Goal: Information Seeking & Learning: Check status

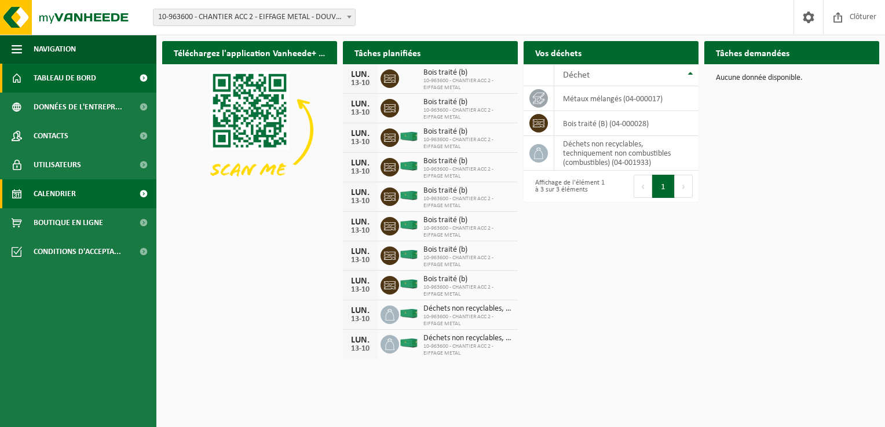
click at [67, 195] on span "Calendrier" at bounding box center [55, 194] width 42 height 29
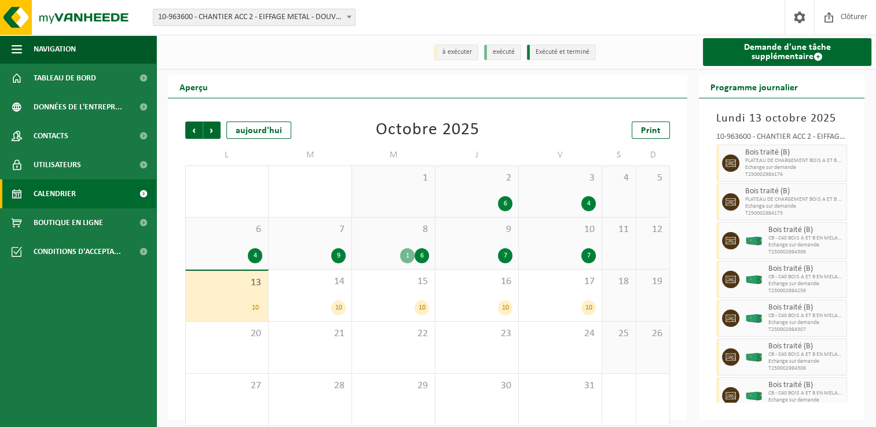
click at [184, 135] on div "Précédent Suivant aujourd'hui Octobre 2025 Print L M M J V S D 29 30 1 8 1 2 6 …" at bounding box center [428, 274] width 496 height 328
click at [191, 134] on span "Précédent" at bounding box center [193, 130] width 17 height 17
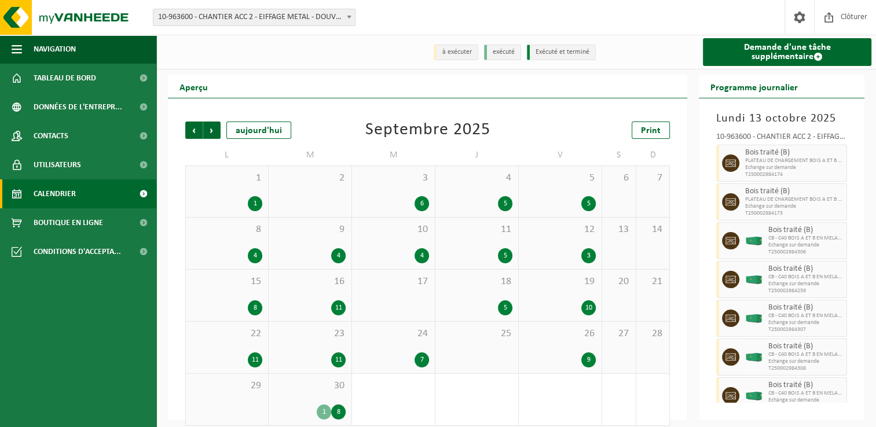
click at [191, 134] on span "Précédent" at bounding box center [193, 130] width 17 height 17
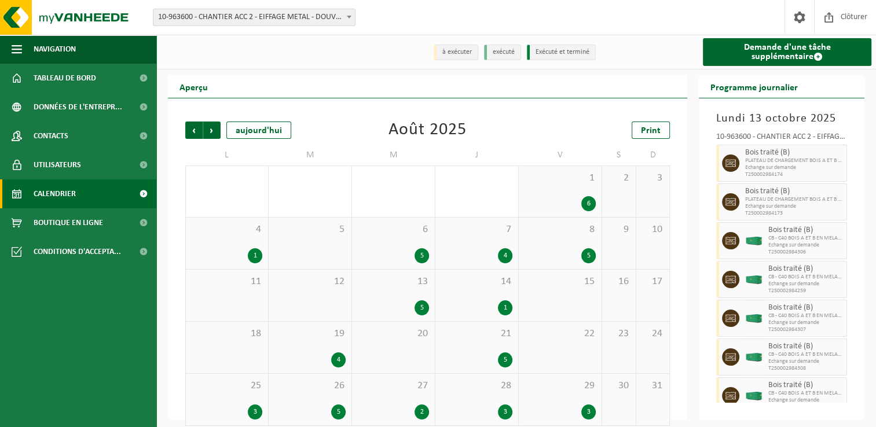
click at [191, 134] on span "Précédent" at bounding box center [193, 130] width 17 height 17
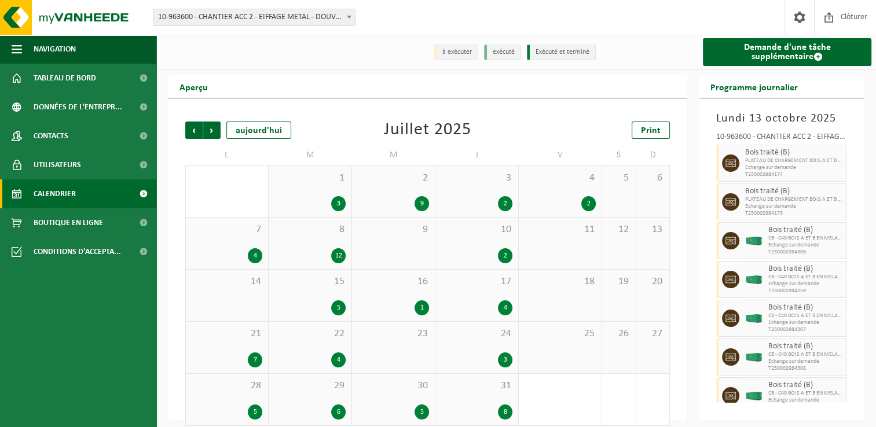
click at [191, 134] on span "Précédent" at bounding box center [193, 130] width 17 height 17
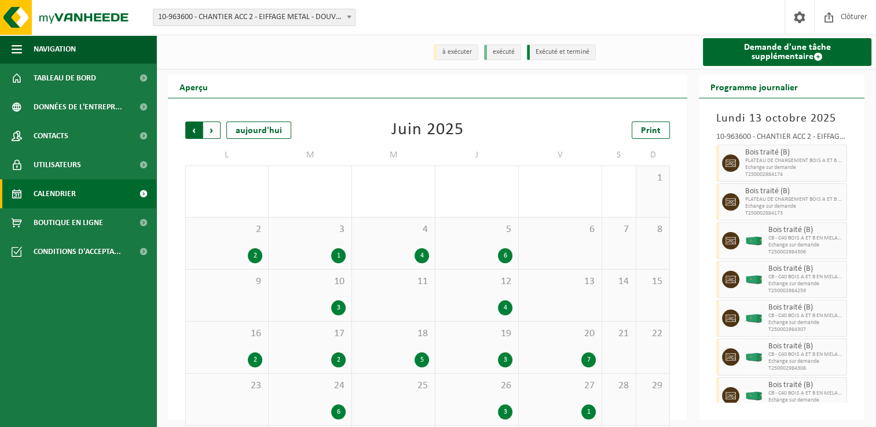
click at [210, 134] on span "Suivant" at bounding box center [211, 130] width 17 height 17
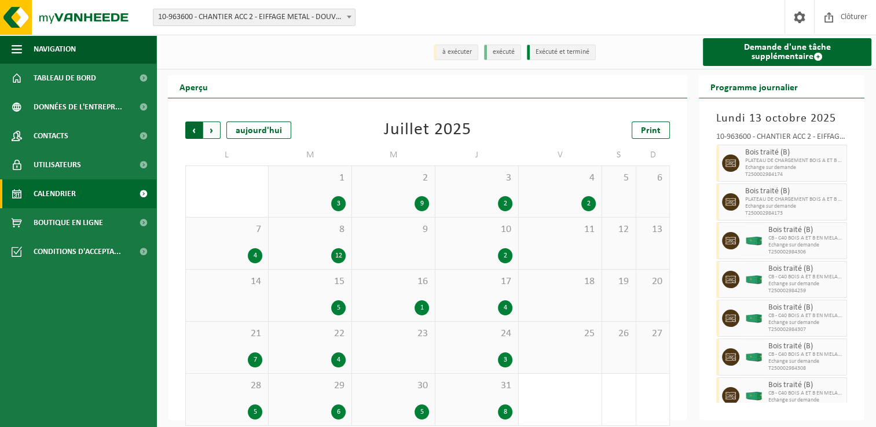
click at [211, 136] on span "Suivant" at bounding box center [211, 130] width 17 height 17
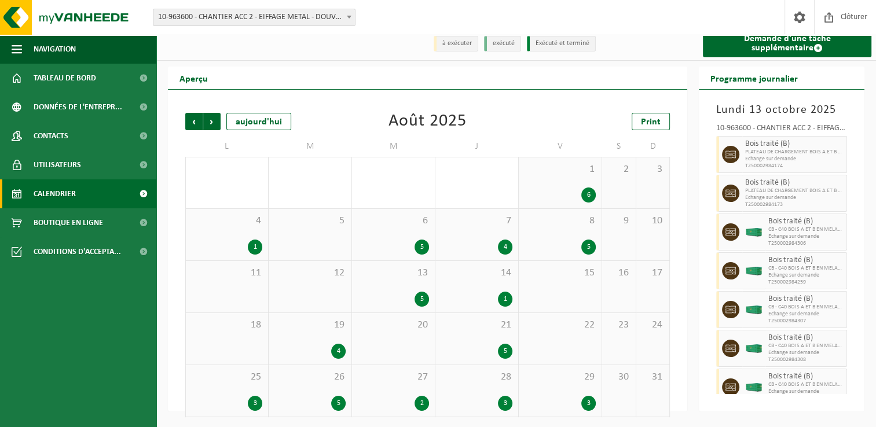
scroll to position [11, 0]
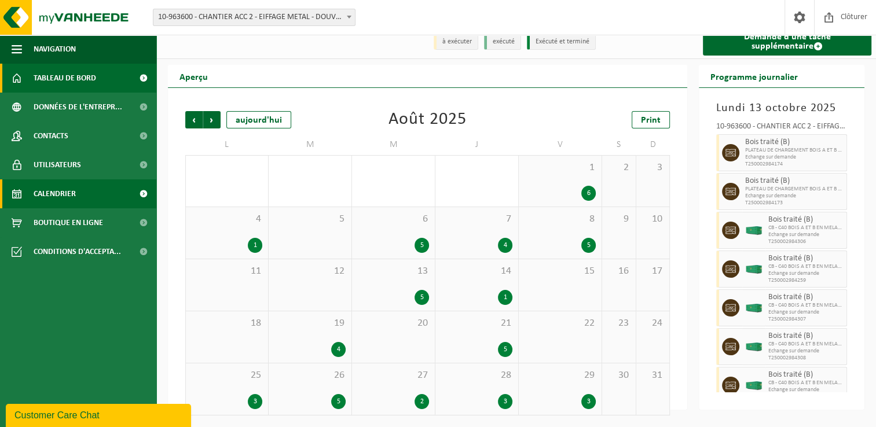
click at [49, 71] on span "Tableau de bord" at bounding box center [65, 78] width 63 height 29
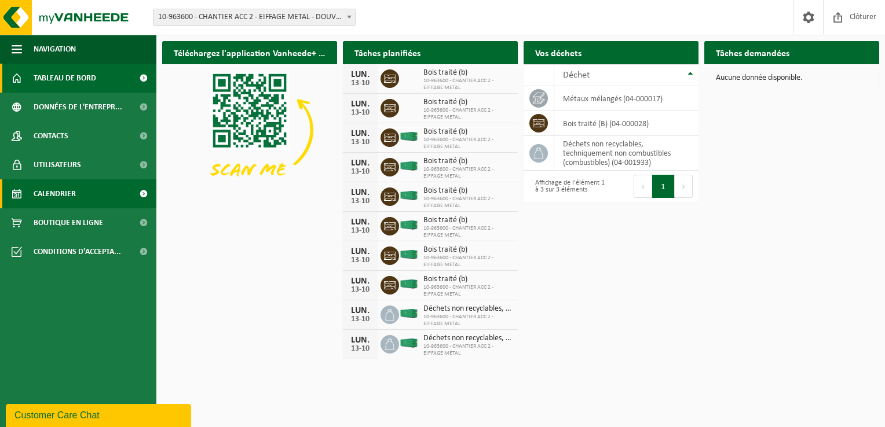
click at [72, 181] on span "Calendrier" at bounding box center [55, 194] width 42 height 29
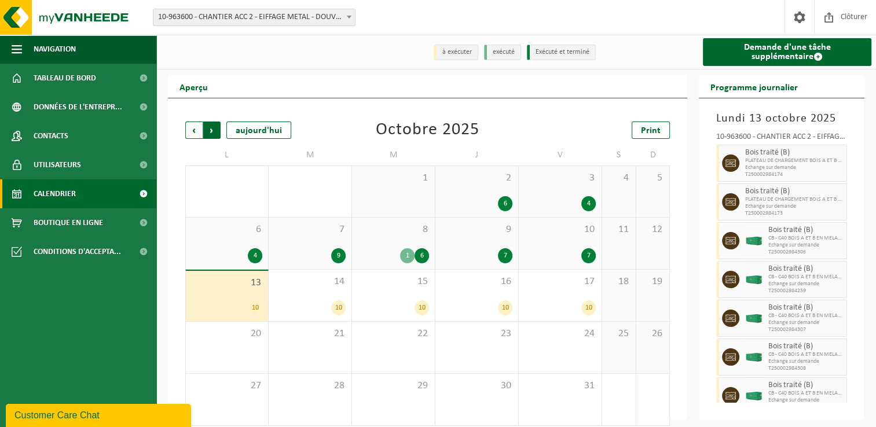
click at [199, 134] on span "Précédent" at bounding box center [193, 130] width 17 height 17
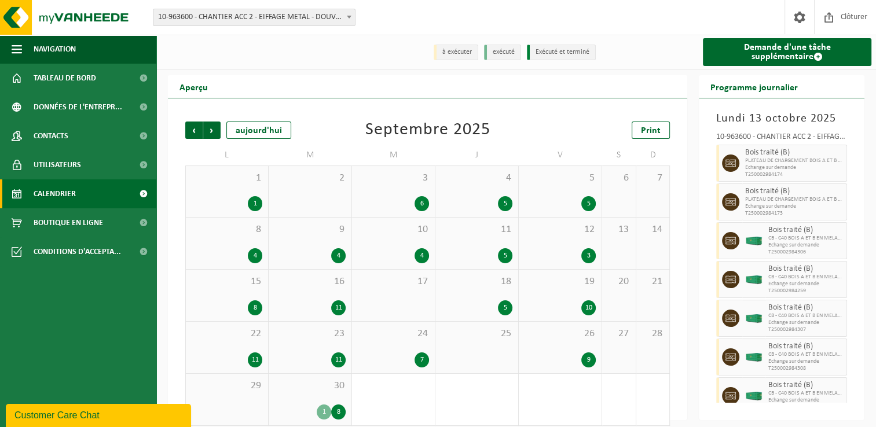
click at [199, 134] on span "Précédent" at bounding box center [193, 130] width 17 height 17
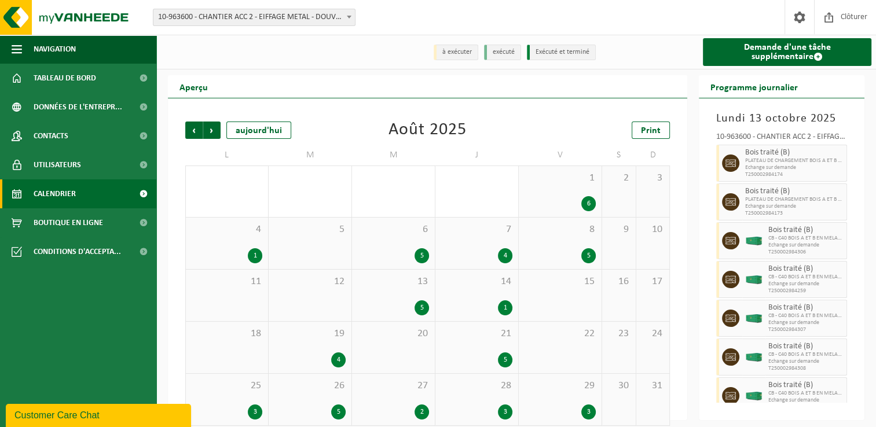
click at [253, 255] on div "1" at bounding box center [255, 255] width 14 height 15
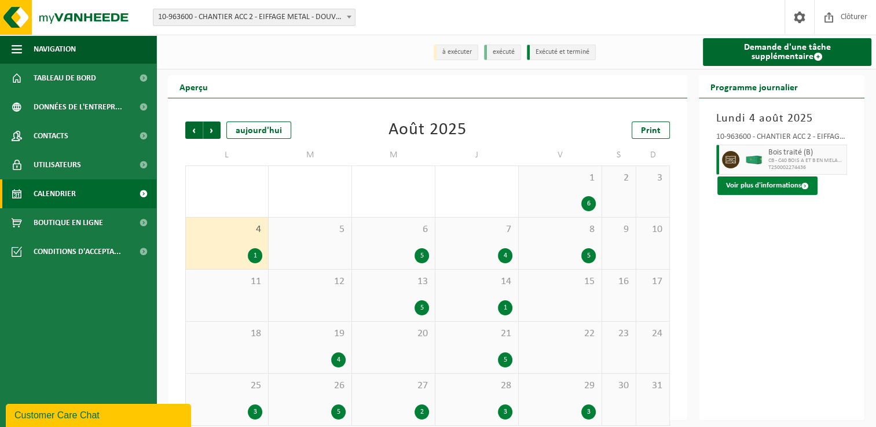
click at [807, 184] on span at bounding box center [806, 186] width 8 height 8
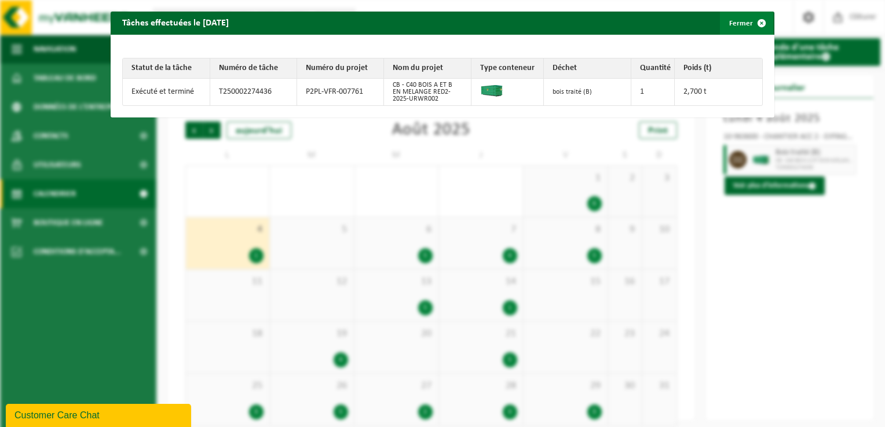
click at [756, 24] on span "button" at bounding box center [761, 23] width 23 height 23
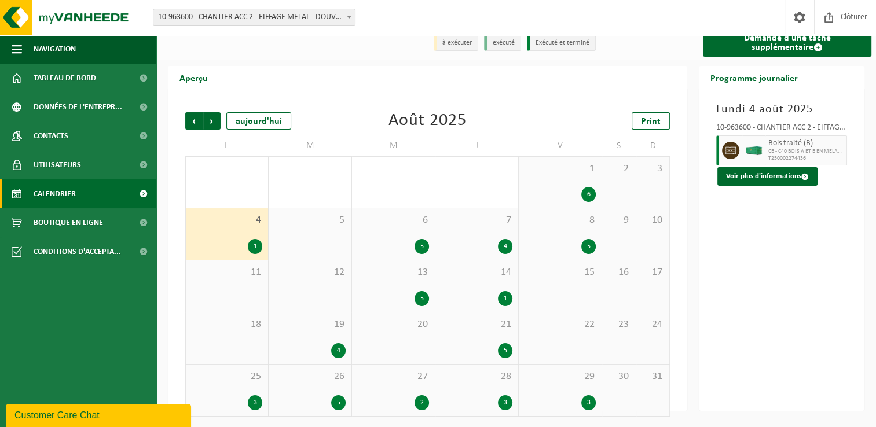
scroll to position [12, 0]
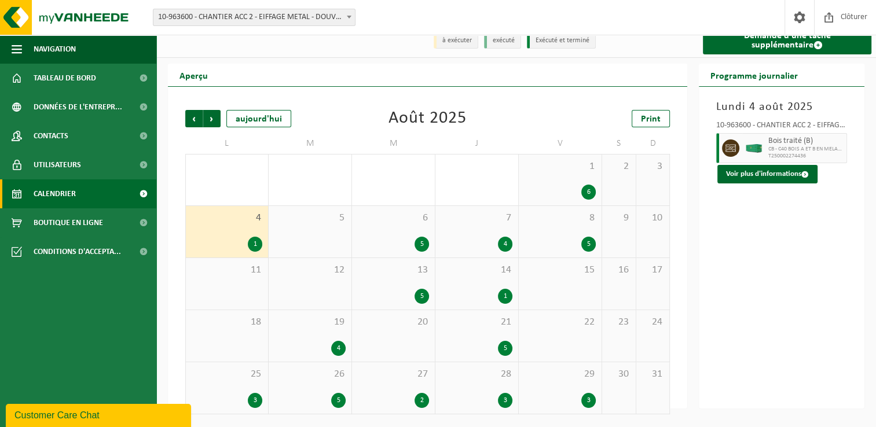
click at [232, 242] on div "1" at bounding box center [227, 244] width 71 height 15
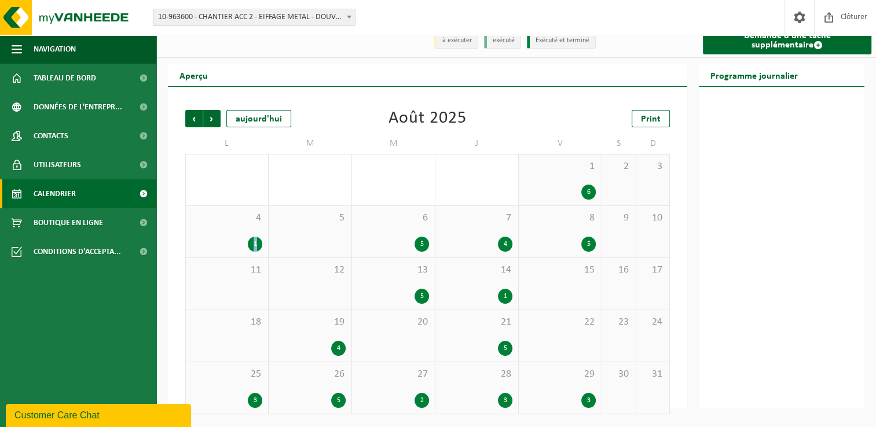
click at [232, 242] on div "1" at bounding box center [227, 244] width 71 height 15
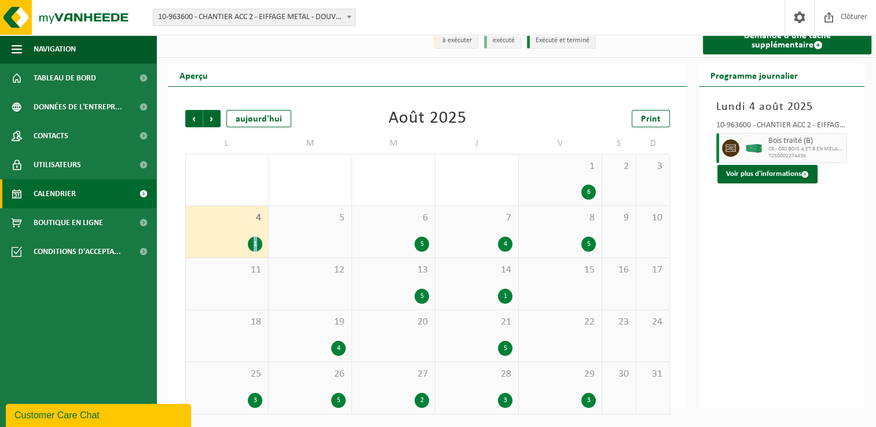
drag, startPoint x: 232, startPoint y: 242, endPoint x: 261, endPoint y: 237, distance: 29.3
click at [261, 237] on div "4 1" at bounding box center [227, 232] width 82 height 52
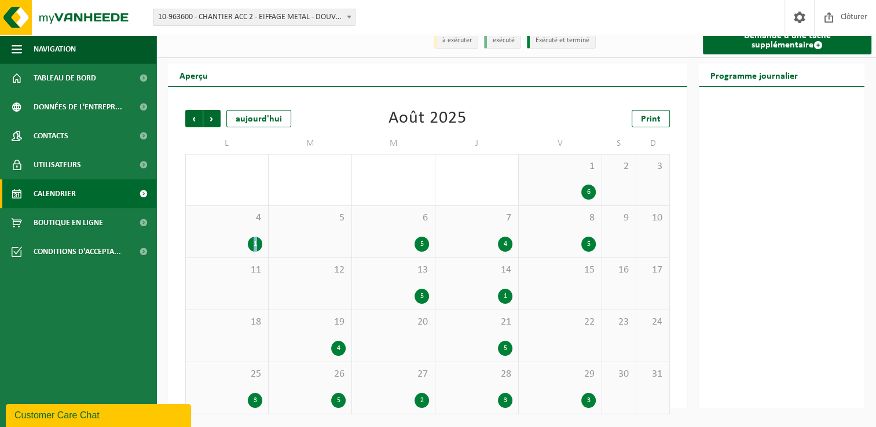
click at [229, 234] on div "4 1" at bounding box center [227, 232] width 82 height 52
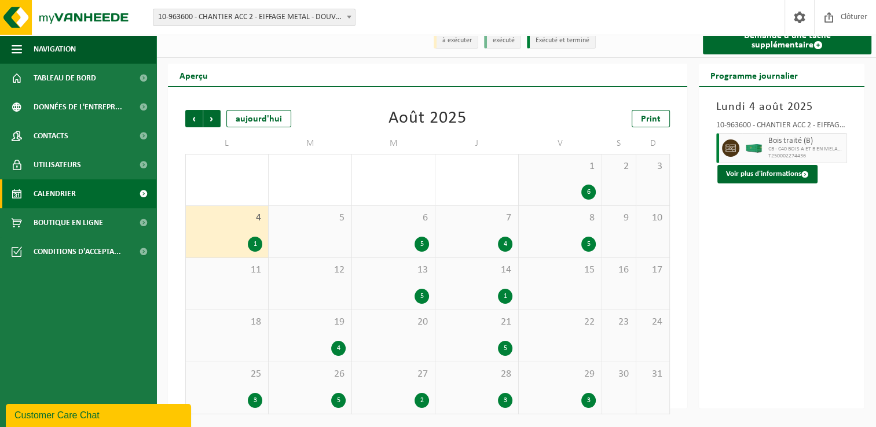
click at [254, 240] on div "1" at bounding box center [255, 244] width 14 height 15
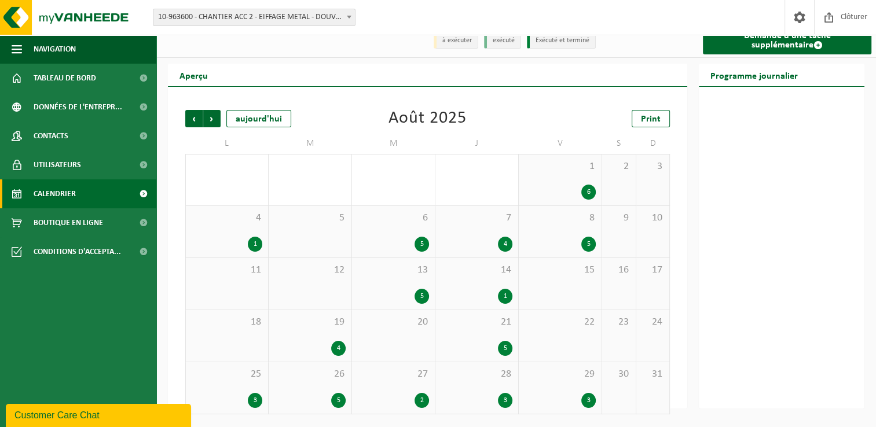
drag, startPoint x: 233, startPoint y: 232, endPoint x: 203, endPoint y: 236, distance: 29.9
click at [203, 236] on div "4 1" at bounding box center [227, 232] width 82 height 52
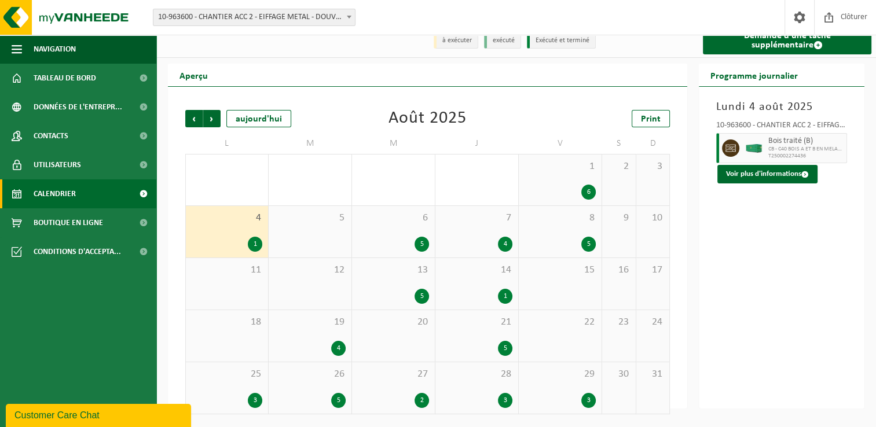
click at [232, 233] on div "4 1" at bounding box center [227, 232] width 82 height 52
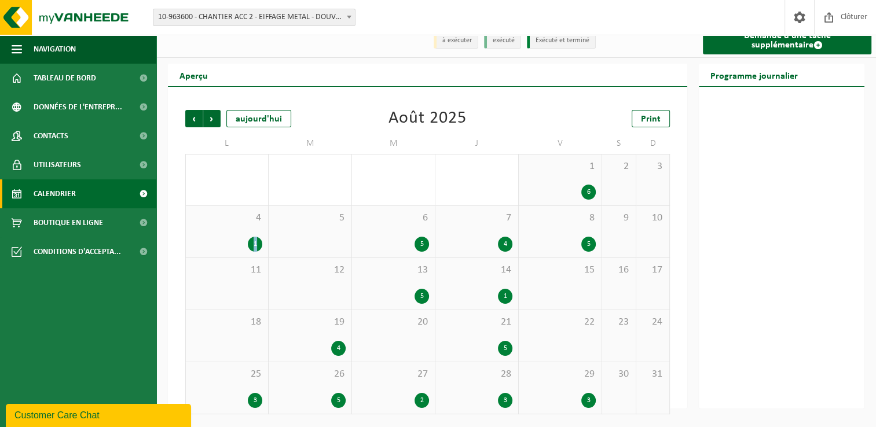
click at [232, 233] on div "4 1" at bounding box center [227, 232] width 82 height 52
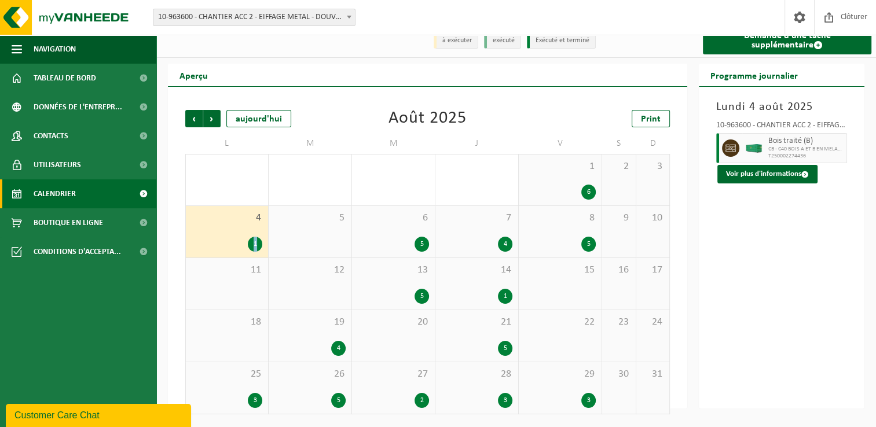
drag, startPoint x: 232, startPoint y: 233, endPoint x: 210, endPoint y: 240, distance: 22.4
click at [210, 240] on div "1" at bounding box center [227, 244] width 71 height 15
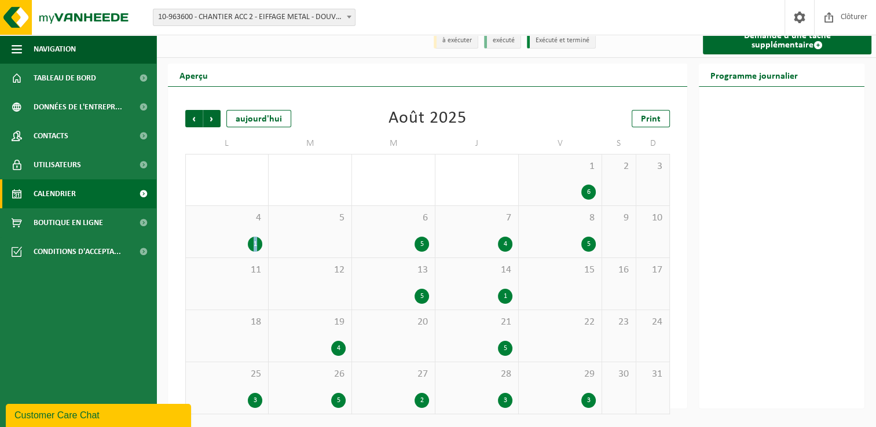
click at [237, 239] on div "1" at bounding box center [227, 244] width 71 height 15
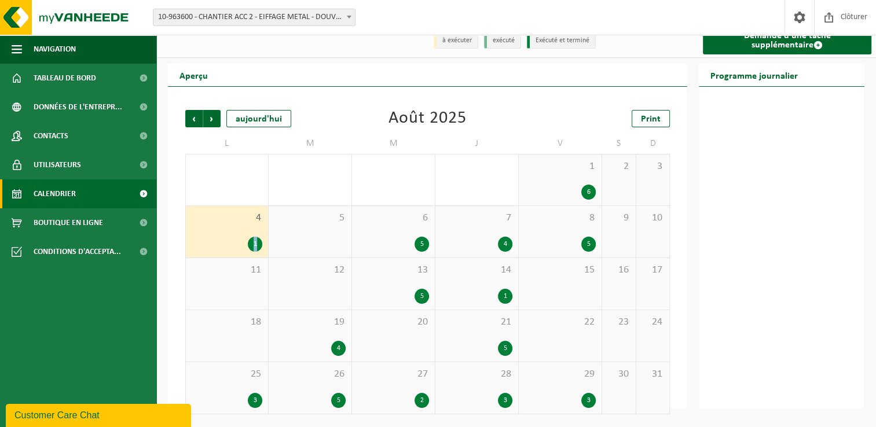
click at [237, 239] on div "1" at bounding box center [227, 244] width 71 height 15
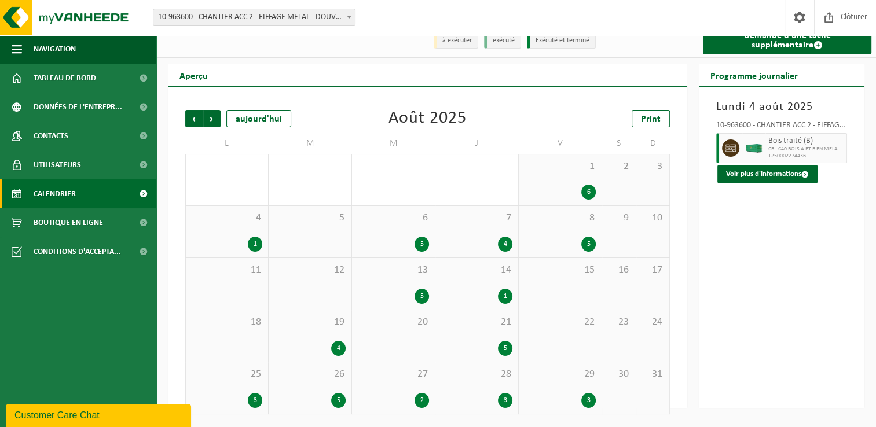
click at [319, 235] on div "5" at bounding box center [310, 232] width 83 height 52
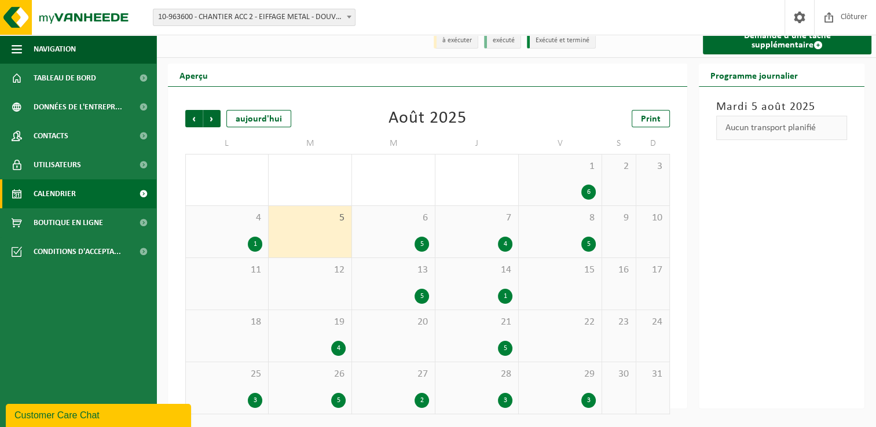
scroll to position [0, 0]
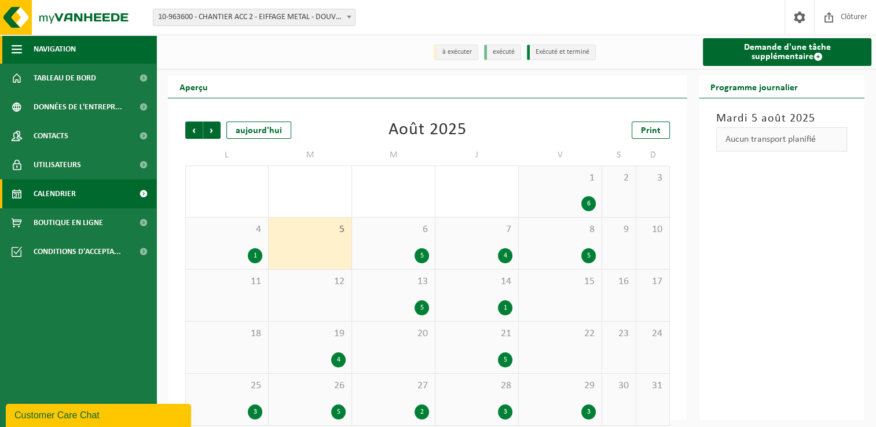
click at [19, 50] on span "button" at bounding box center [17, 49] width 10 height 29
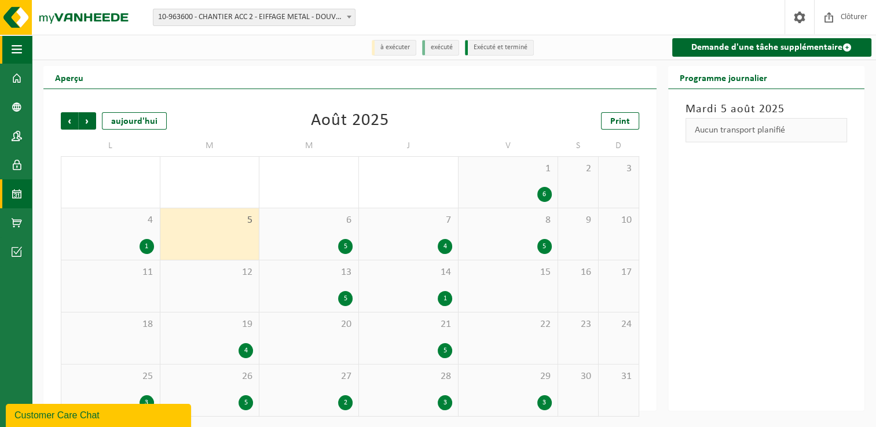
click at [19, 50] on span "button" at bounding box center [17, 49] width 10 height 29
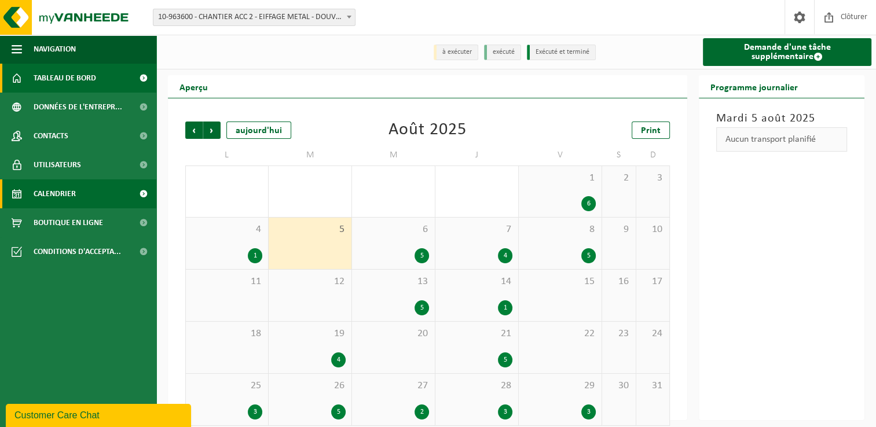
click at [72, 75] on span "Tableau de bord" at bounding box center [65, 78] width 63 height 29
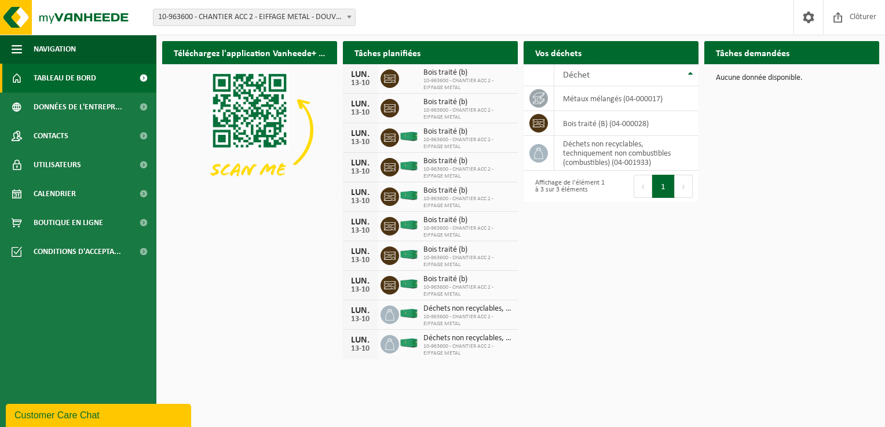
click at [350, 18] on b at bounding box center [349, 17] width 5 height 3
click at [145, 224] on span at bounding box center [143, 222] width 26 height 29
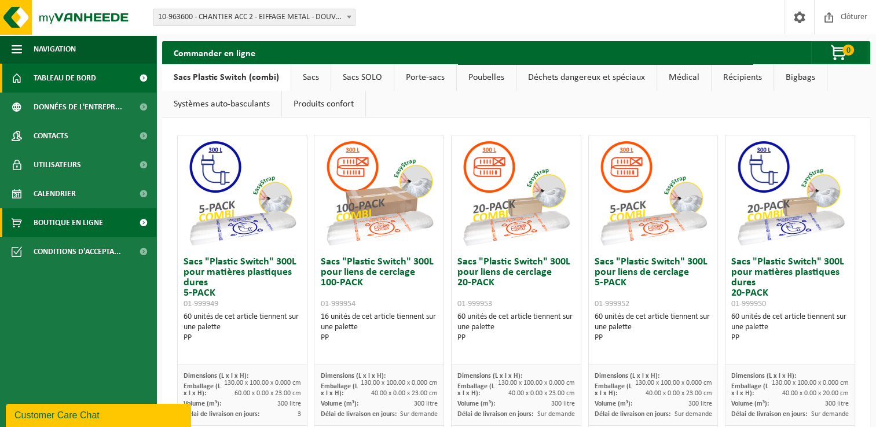
click at [65, 82] on span "Tableau de bord" at bounding box center [65, 78] width 63 height 29
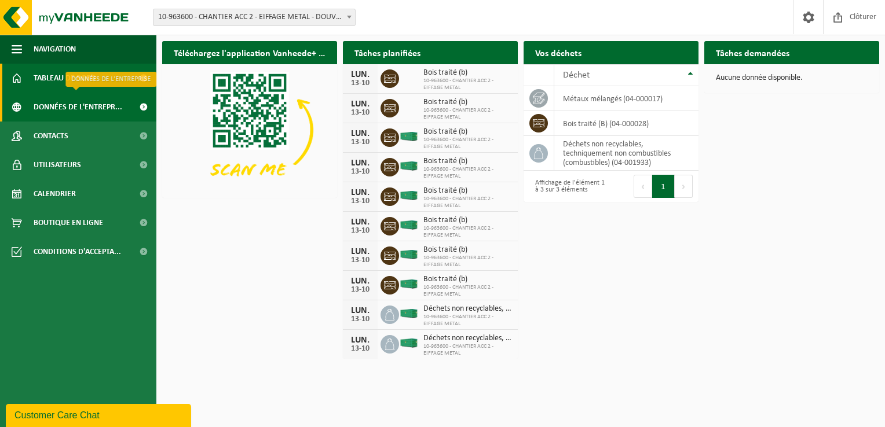
click at [136, 105] on span at bounding box center [143, 107] width 26 height 29
